Goal: Task Accomplishment & Management: Manage account settings

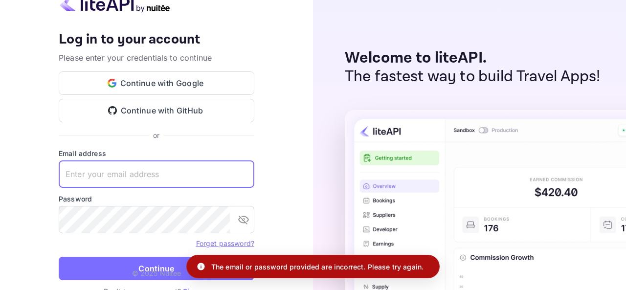
click at [101, 178] on input "text" at bounding box center [157, 173] width 196 height 27
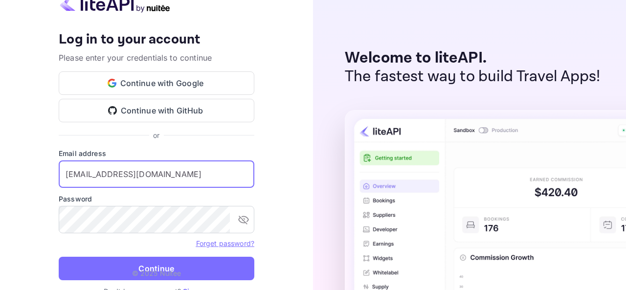
type input "[EMAIL_ADDRESS][DOMAIN_NAME]"
click at [59, 257] on button "Continue" at bounding box center [157, 268] width 196 height 23
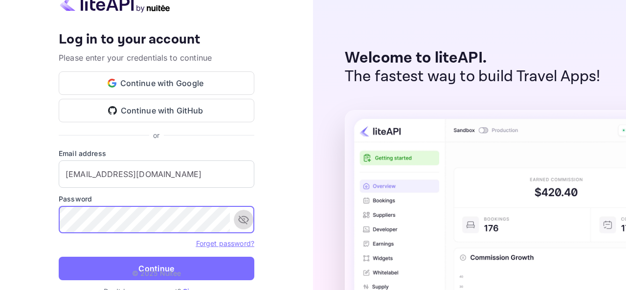
click at [243, 215] on icon "toggle password visibility" at bounding box center [244, 220] width 12 height 12
click at [59, 257] on button "Continue" at bounding box center [157, 268] width 196 height 23
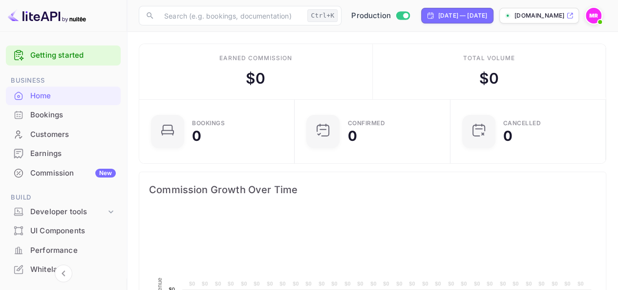
scroll to position [151, 143]
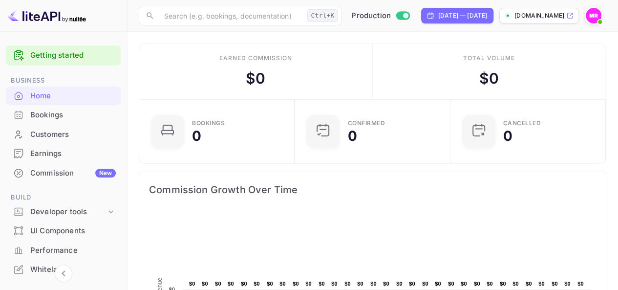
click at [55, 114] on div "Bookings" at bounding box center [73, 115] width 86 height 11
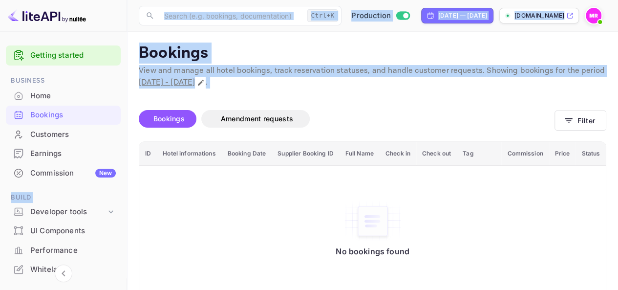
drag, startPoint x: 124, startPoint y: 165, endPoint x: 132, endPoint y: 175, distance: 12.9
click at [132, 175] on div "Getting started Business Home Bookings Customers Earnings Commission New Build …" at bounding box center [309, 153] width 618 height 307
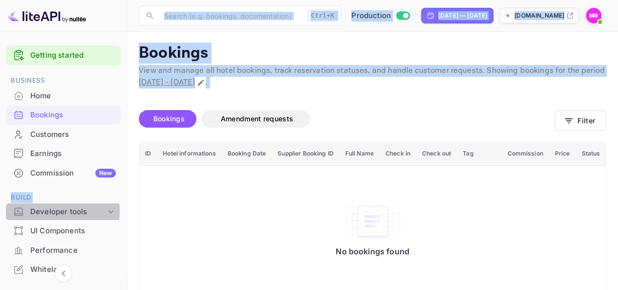
click at [44, 211] on div "Developer tools" at bounding box center [68, 211] width 76 height 11
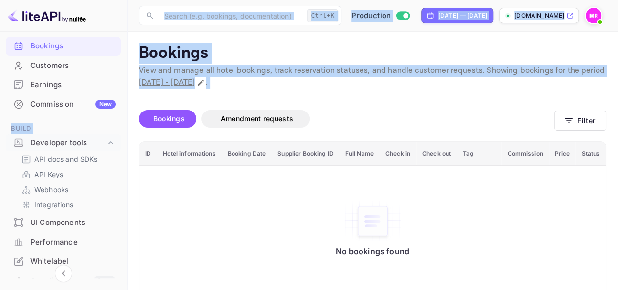
scroll to position [77, 0]
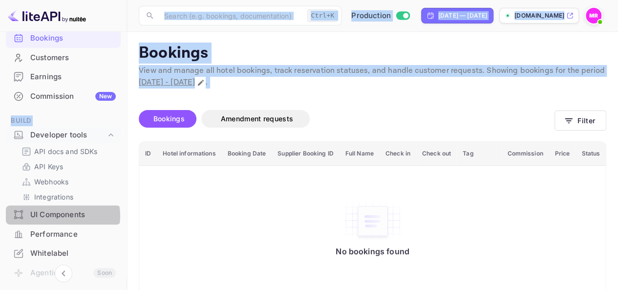
click at [61, 215] on div "UI Components" at bounding box center [73, 214] width 86 height 11
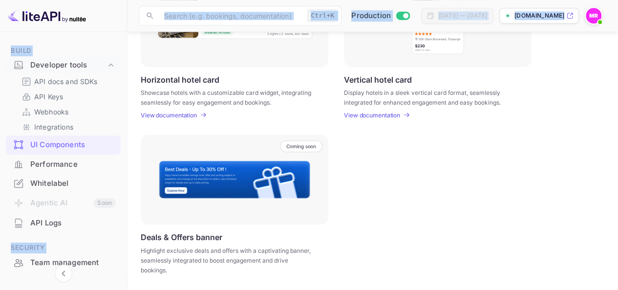
scroll to position [196, 0]
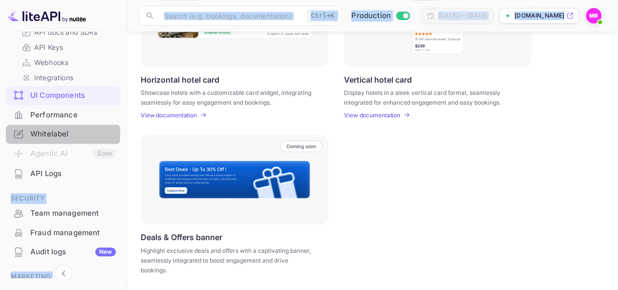
click at [45, 132] on div "Whitelabel" at bounding box center [73, 134] width 86 height 11
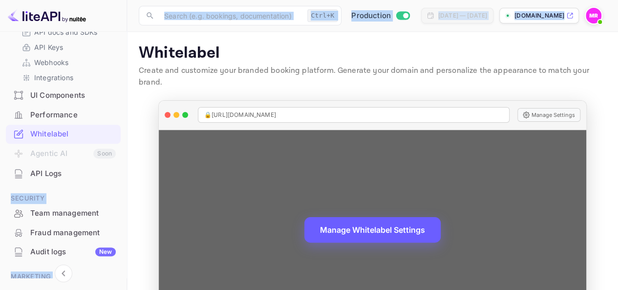
click at [346, 221] on button "Manage Whitelabel Settings" at bounding box center [373, 229] width 136 height 25
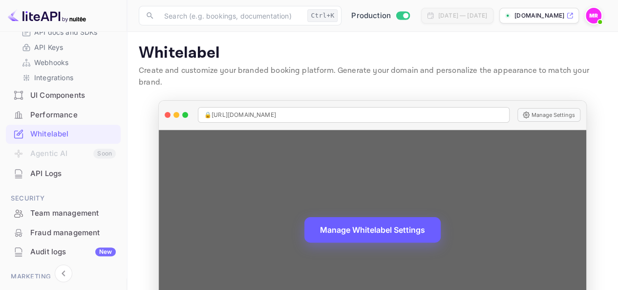
click at [240, 110] on span "🔒 [URL][DOMAIN_NAME]" at bounding box center [240, 114] width 72 height 9
copy span "🔒 [URL][DOMAIN_NAME]"
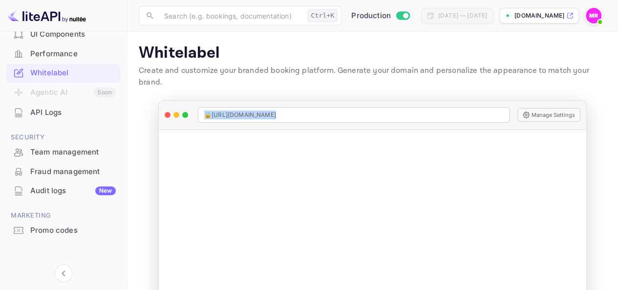
scroll to position [261, 0]
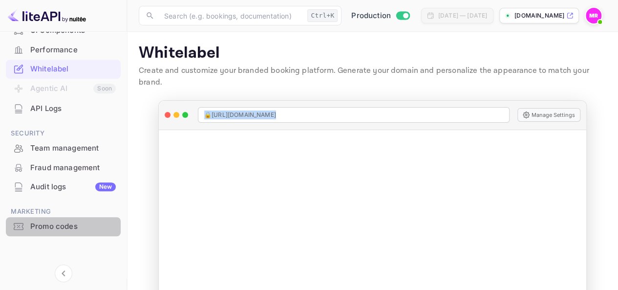
click at [68, 221] on div "Promo codes" at bounding box center [73, 226] width 86 height 11
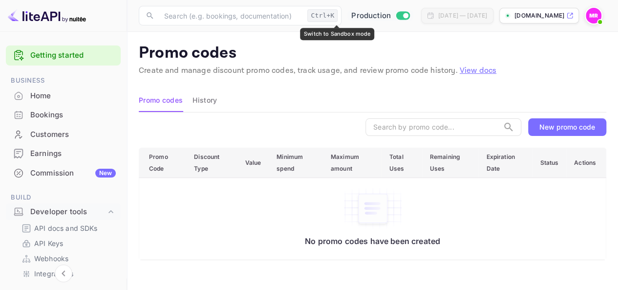
click at [396, 17] on input "Switch to Sandbox mode" at bounding box center [406, 15] width 20 height 6
checkbox input "false"
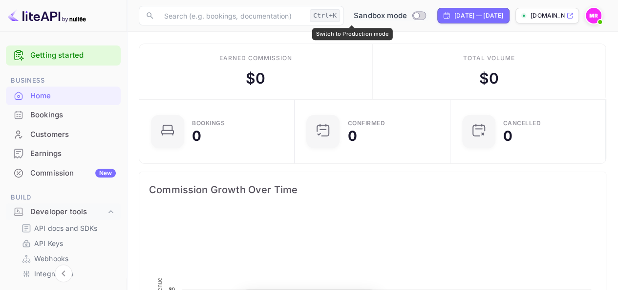
scroll to position [151, 143]
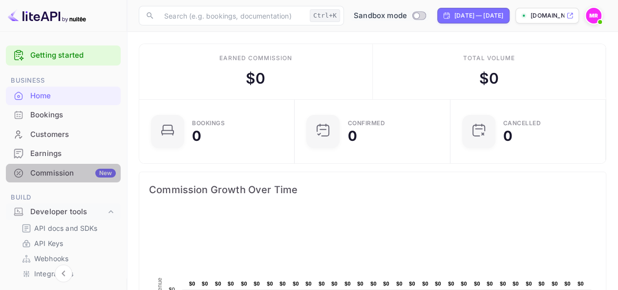
click at [103, 169] on div "New" at bounding box center [105, 173] width 21 height 9
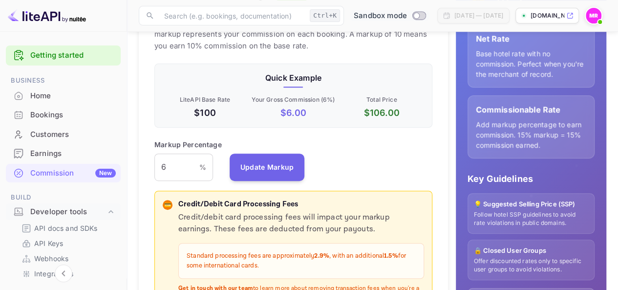
scroll to position [183, 0]
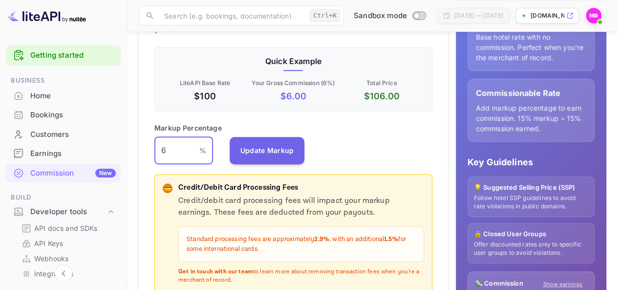
click at [178, 152] on input "6" at bounding box center [176, 150] width 45 height 27
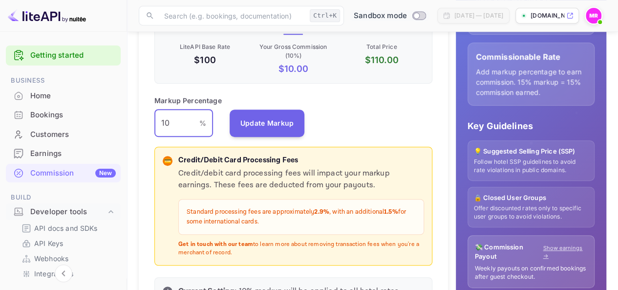
scroll to position [230, 0]
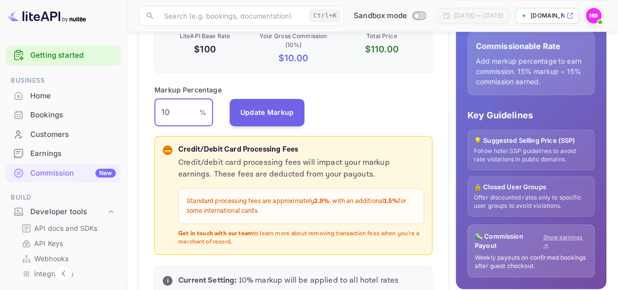
type input "1"
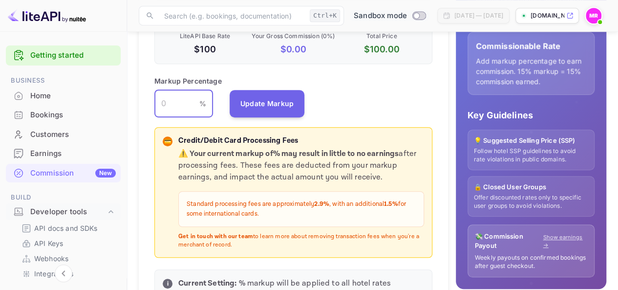
type input "6"
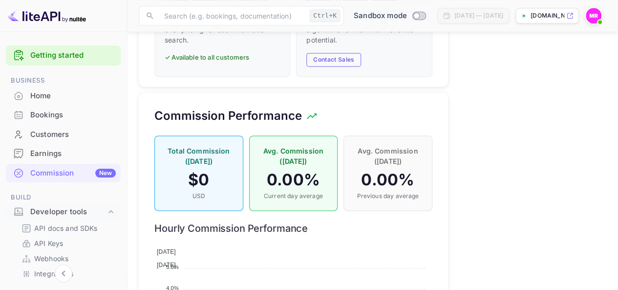
scroll to position [800, 0]
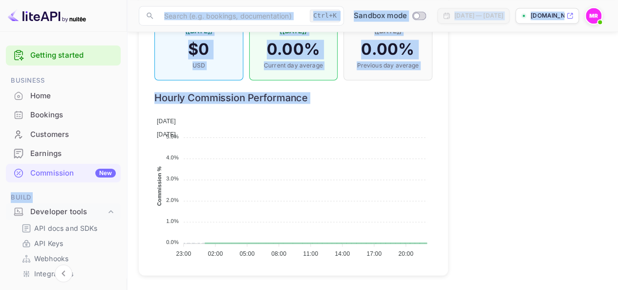
drag, startPoint x: 124, startPoint y: 151, endPoint x: 133, endPoint y: 197, distance: 46.8
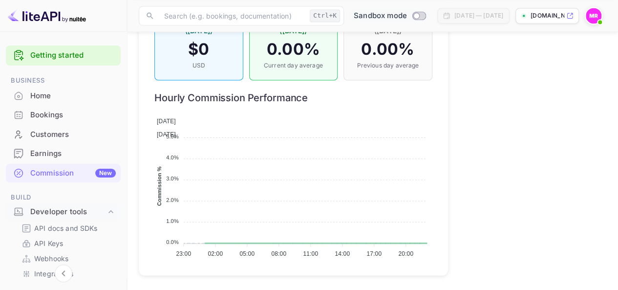
drag, startPoint x: 124, startPoint y: 98, endPoint x: 126, endPoint y: 136, distance: 37.7
click at [126, 136] on div "Getting started Business Home Bookings Customers Earnings Commission New Build …" at bounding box center [63, 158] width 127 height 253
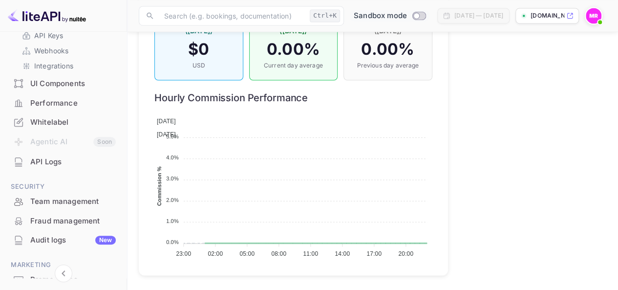
scroll to position [261, 0]
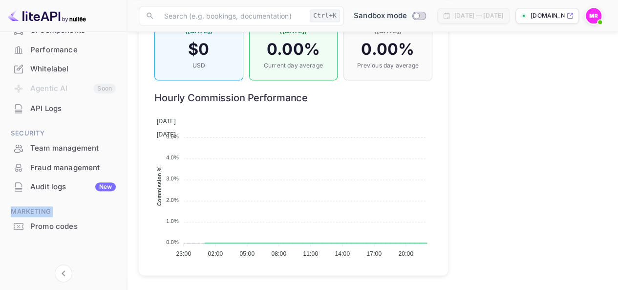
drag, startPoint x: 123, startPoint y: 217, endPoint x: 121, endPoint y: 189, distance: 27.5
click at [121, 189] on div "Getting started Business Home Bookings Customers Earnings Commission New Build …" at bounding box center [63, 29] width 127 height 497
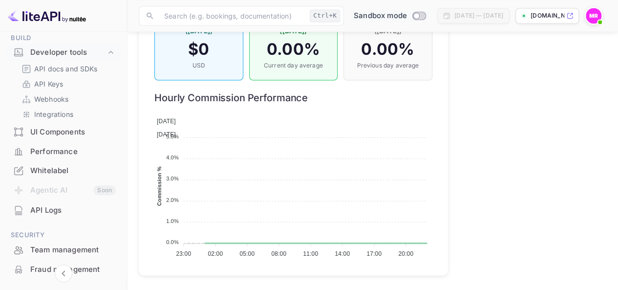
scroll to position [160, 0]
click at [51, 13] on img at bounding box center [47, 16] width 78 height 16
click at [54, 164] on div "Whitelabel" at bounding box center [63, 169] width 115 height 19
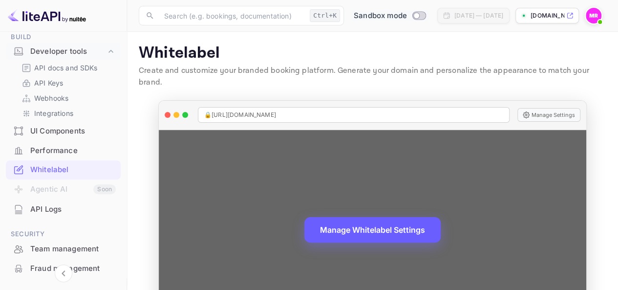
click at [383, 217] on button "Manage Whitelabel Settings" at bounding box center [373, 229] width 136 height 25
